Goal: Check status: Check status

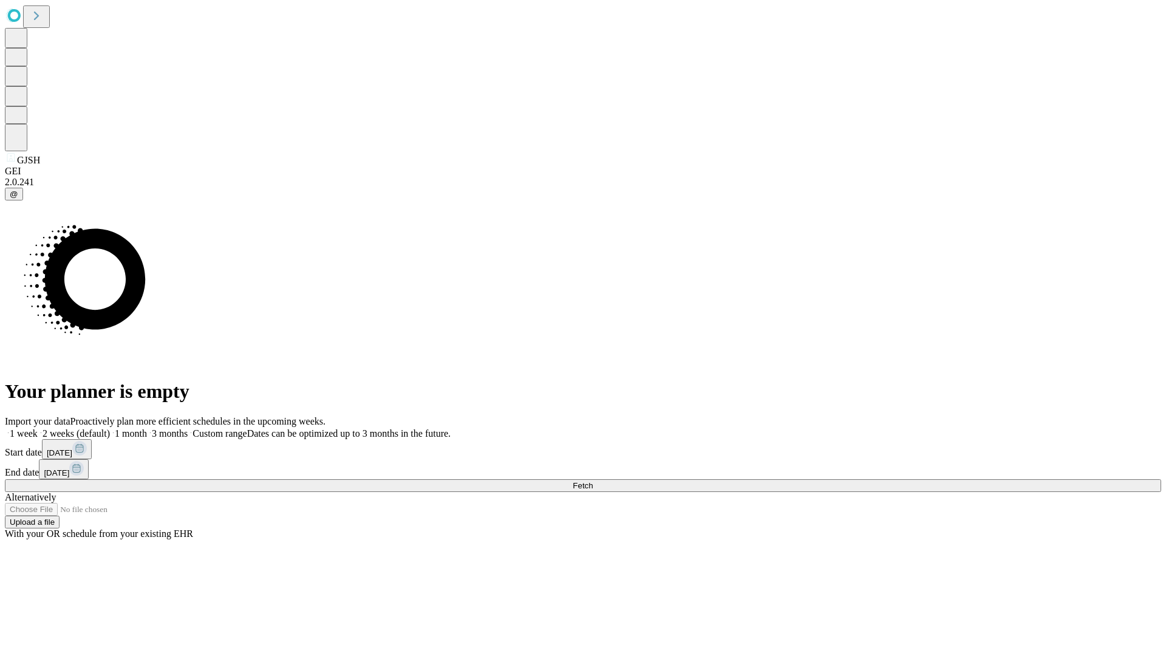
click at [593, 481] on span "Fetch" at bounding box center [583, 485] width 20 height 9
